Goal: Information Seeking & Learning: Learn about a topic

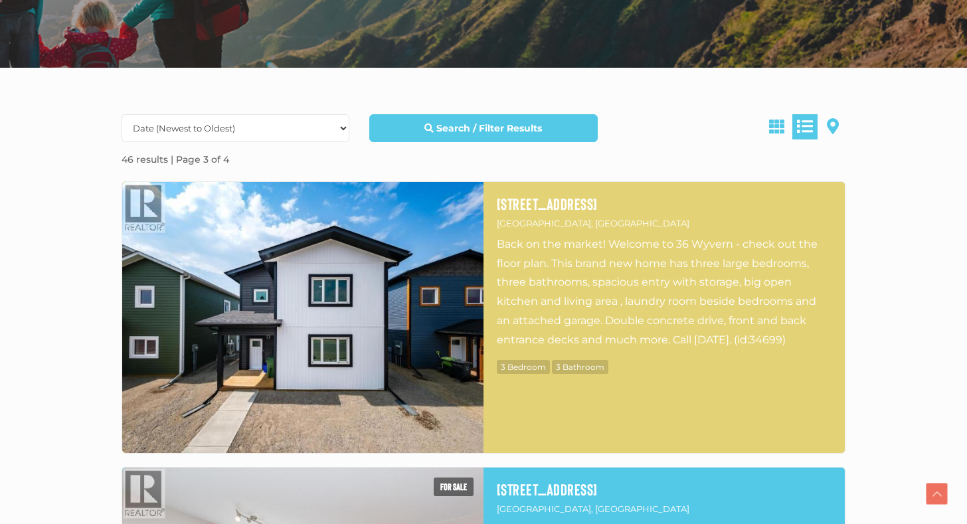
scroll to position [297, 0]
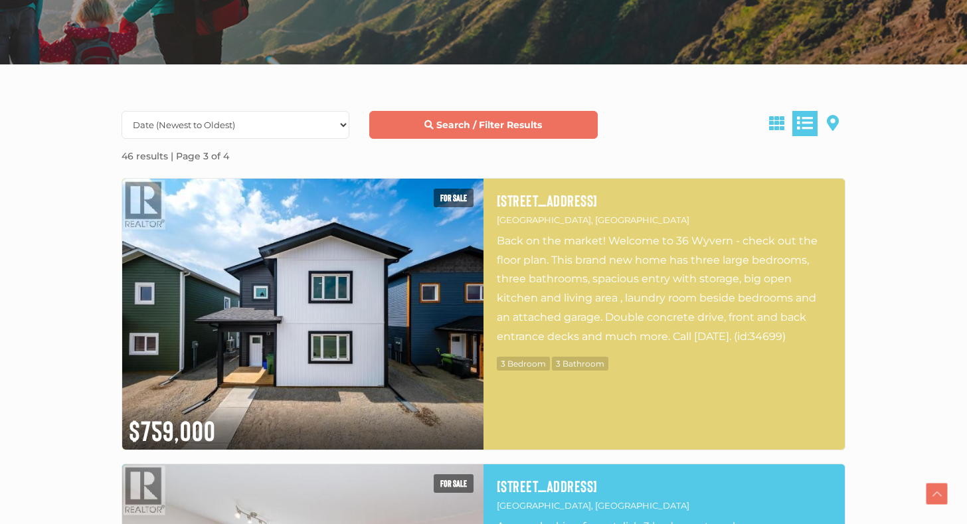
click at [533, 118] on link "Search / Filter Results" at bounding box center [483, 125] width 228 height 28
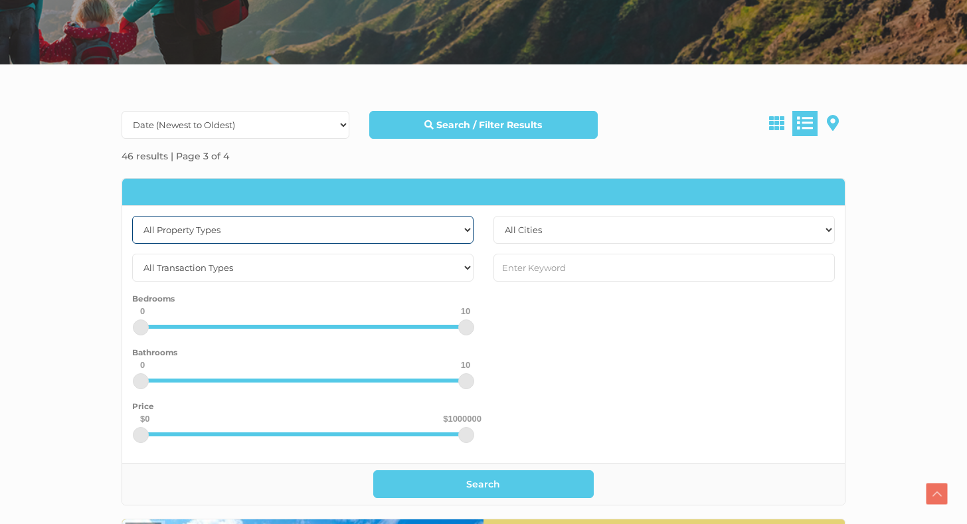
click at [446, 228] on select "All Property Types Business Industrial Office Other Single Family Vacant Land" at bounding box center [302, 230] width 341 height 28
select select "Office"
click at [132, 216] on select "All Property Types Business Industrial Office Other Single Family Vacant Land" at bounding box center [302, 230] width 341 height 28
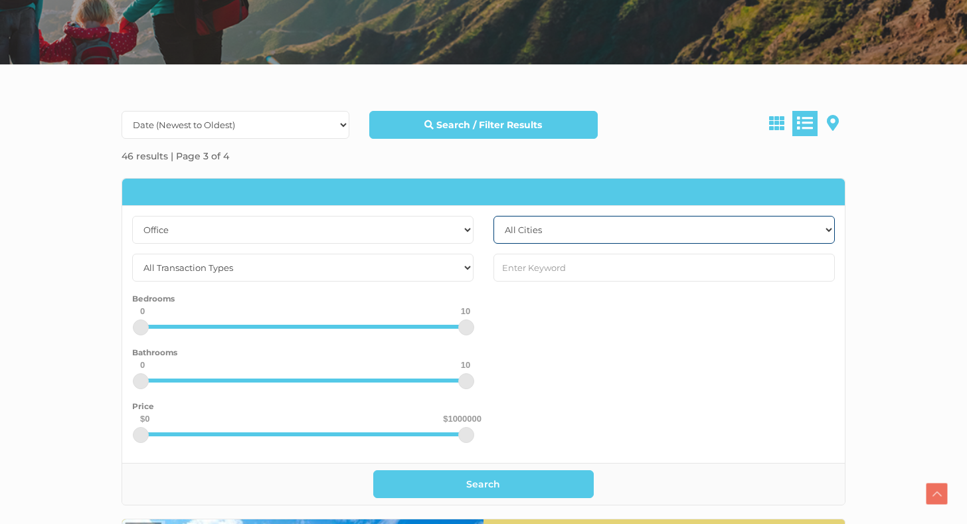
click at [573, 231] on select "All Cities [GEOGRAPHIC_DATA] [GEOGRAPHIC_DATA] [GEOGRAPHIC_DATA] [GEOGRAPHIC_DA…" at bounding box center [664, 230] width 341 height 28
select select "whitehorse"
click at [494, 216] on select "All Cities [GEOGRAPHIC_DATA] [GEOGRAPHIC_DATA] [GEOGRAPHIC_DATA] [GEOGRAPHIC_DA…" at bounding box center [664, 230] width 341 height 28
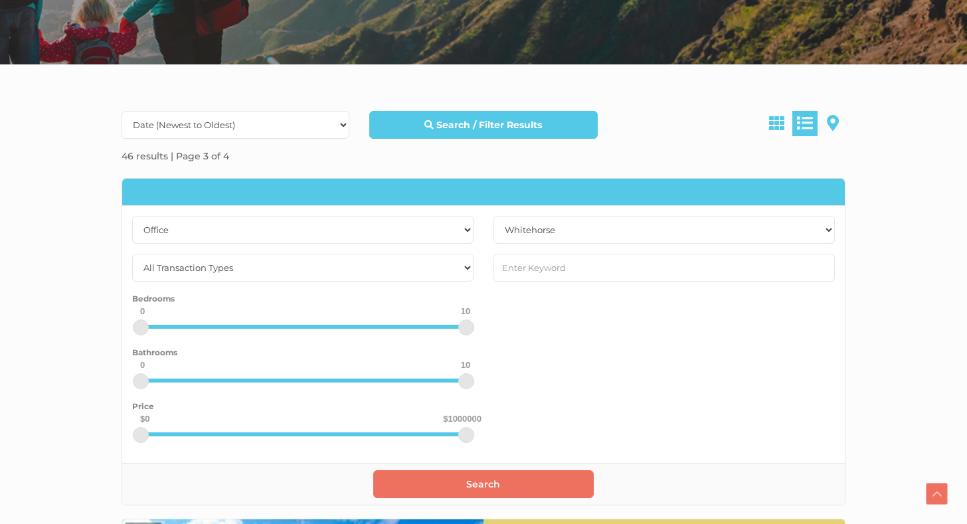
click at [498, 486] on button "Search" at bounding box center [483, 484] width 221 height 28
